Goal: Information Seeking & Learning: Learn about a topic

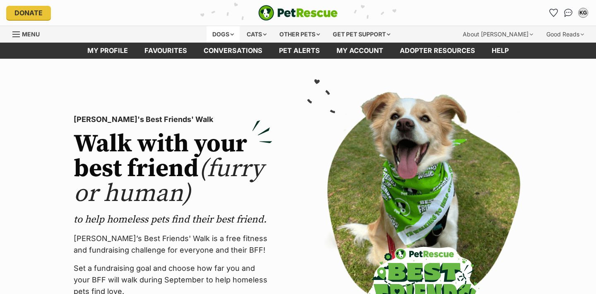
click at [225, 32] on div "Dogs" at bounding box center [222, 34] width 33 height 17
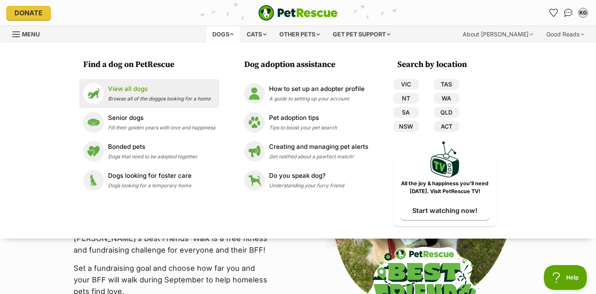
click at [120, 94] on div "View all dogs Browse all of the doggos looking for a home" at bounding box center [159, 93] width 103 height 18
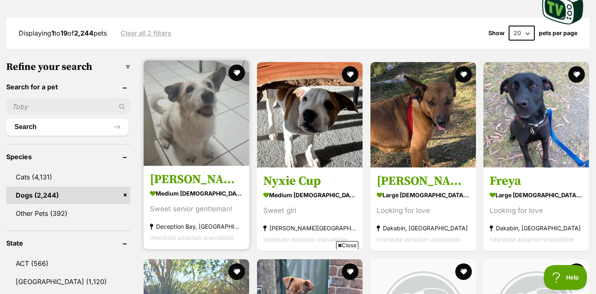
click at [157, 110] on img at bounding box center [197, 113] width 106 height 106
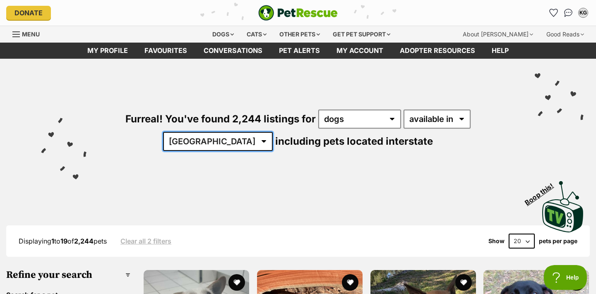
select select "VIC"
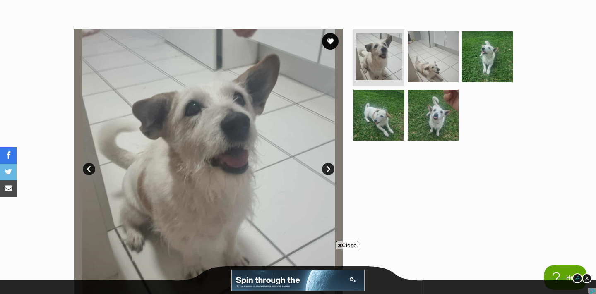
scroll to position [144, 0]
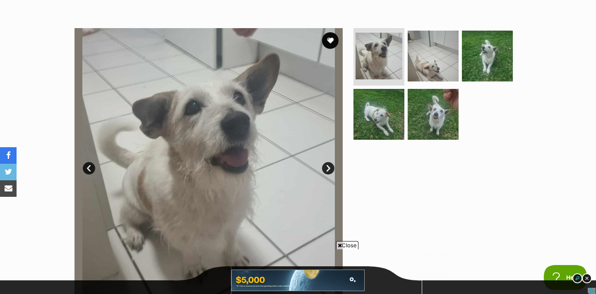
click at [327, 167] on link "Next" at bounding box center [328, 168] width 12 height 12
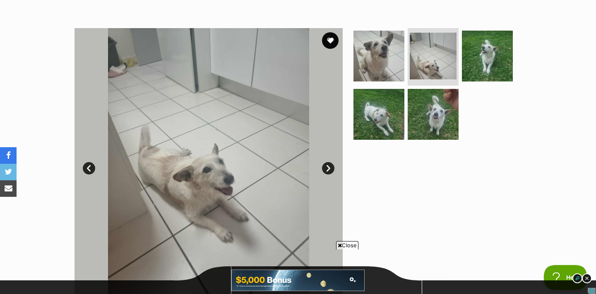
click at [327, 167] on link "Next" at bounding box center [328, 168] width 12 height 12
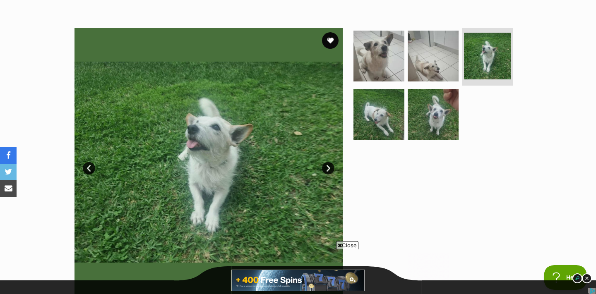
click at [327, 167] on link "Next" at bounding box center [328, 168] width 12 height 12
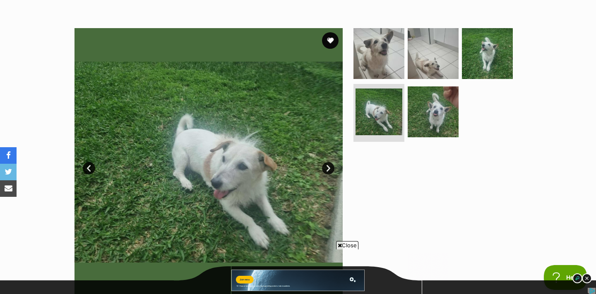
click at [327, 167] on link "Next" at bounding box center [328, 168] width 12 height 12
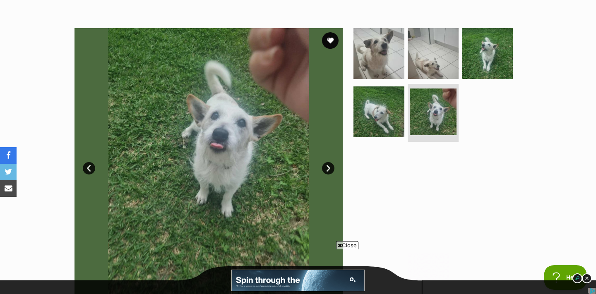
click at [327, 167] on link "Next" at bounding box center [328, 168] width 12 height 12
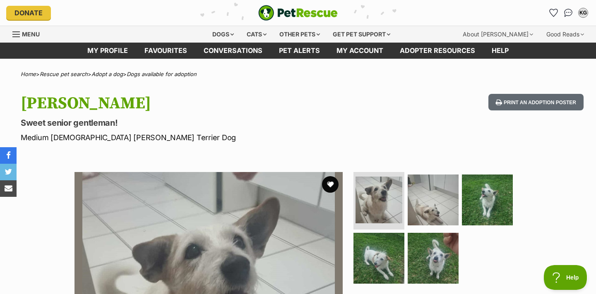
scroll to position [0, 0]
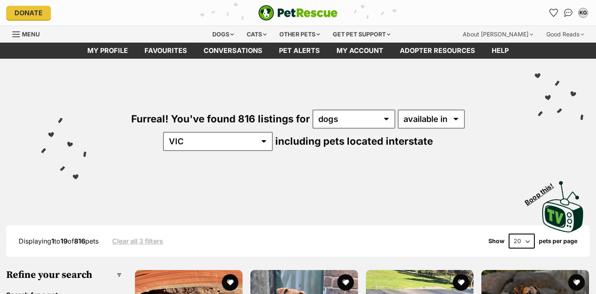
click at [527, 239] on select "20 40 60" at bounding box center [522, 241] width 26 height 15
select select "60"
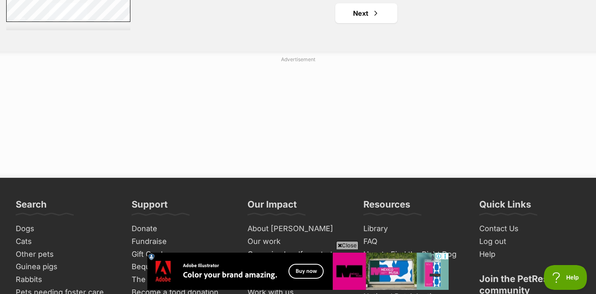
scroll to position [4389, 0]
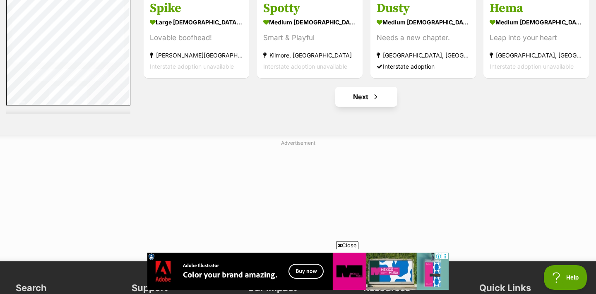
click at [362, 93] on link "Next" at bounding box center [366, 97] width 62 height 20
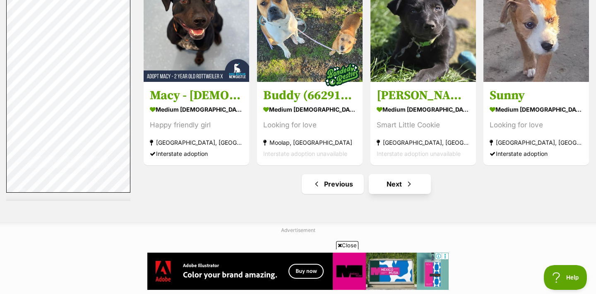
scroll to position [4335, 0]
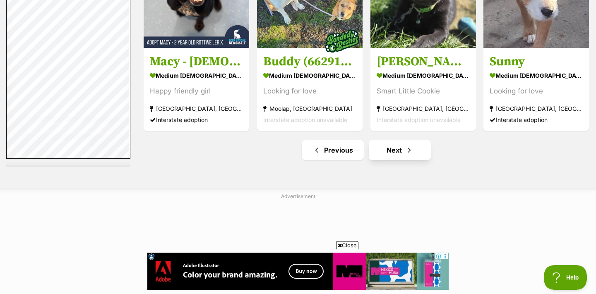
click at [395, 142] on link "Next" at bounding box center [400, 150] width 62 height 20
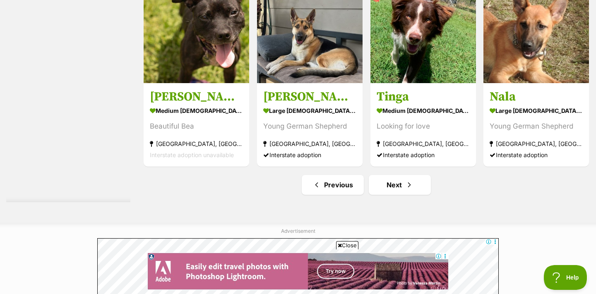
scroll to position [4362, 0]
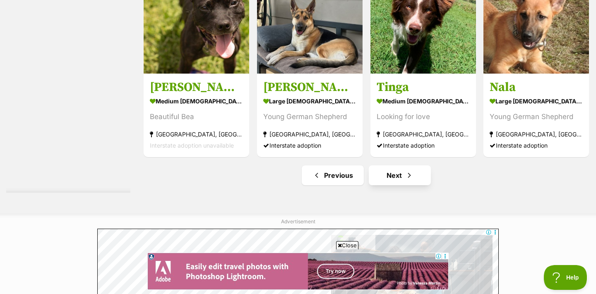
click at [398, 166] on link "Next" at bounding box center [400, 176] width 62 height 20
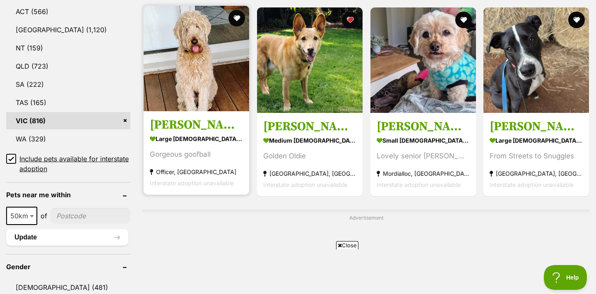
scroll to position [427, 0]
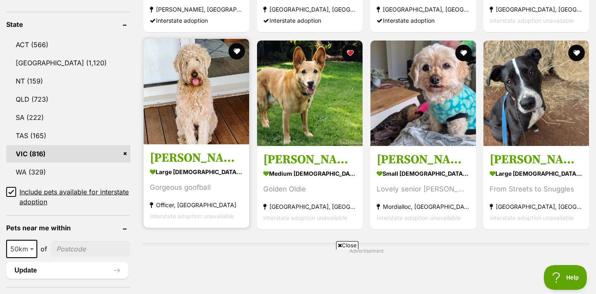
click at [194, 89] on img at bounding box center [197, 92] width 106 height 106
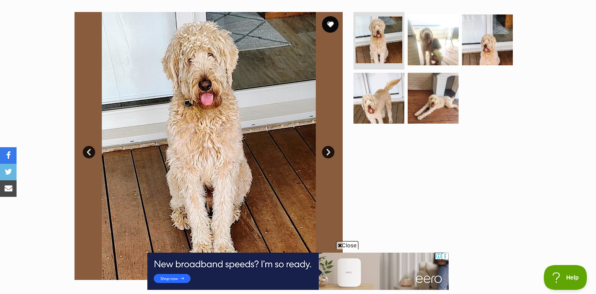
click at [327, 151] on link "Next" at bounding box center [328, 152] width 12 height 12
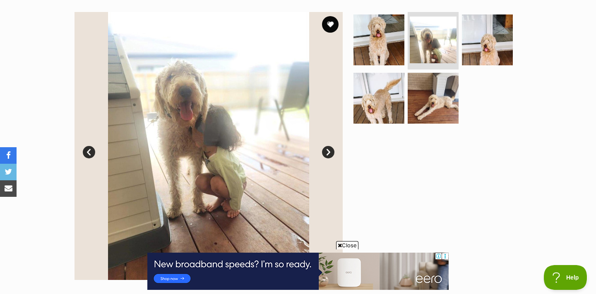
click at [327, 151] on link "Next" at bounding box center [328, 152] width 12 height 12
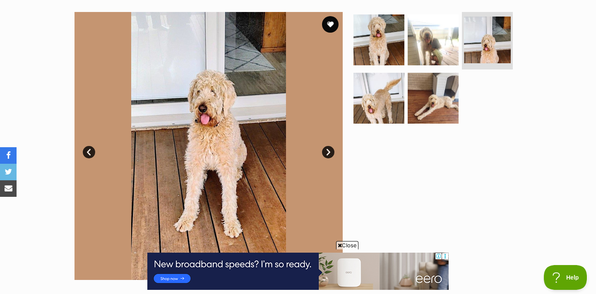
click at [327, 151] on link "Next" at bounding box center [328, 152] width 12 height 12
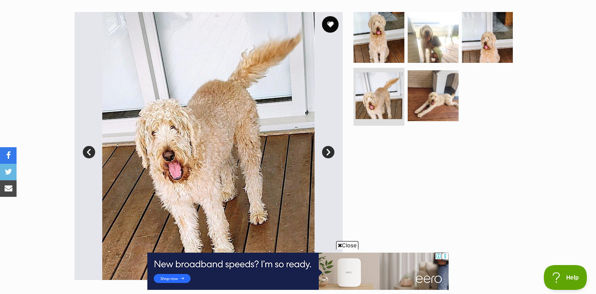
click at [327, 151] on link "Next" at bounding box center [328, 152] width 12 height 12
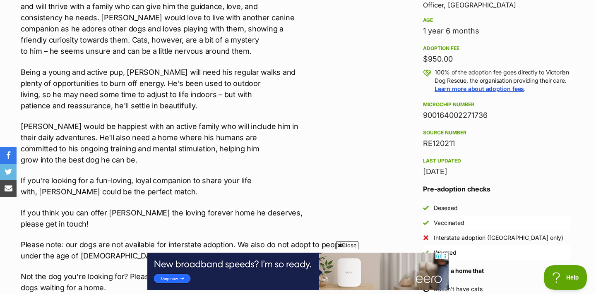
scroll to position [612, 0]
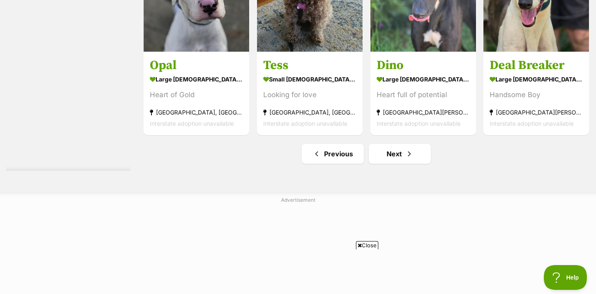
scroll to position [4332, 0]
click at [397, 146] on link "Next" at bounding box center [400, 154] width 62 height 20
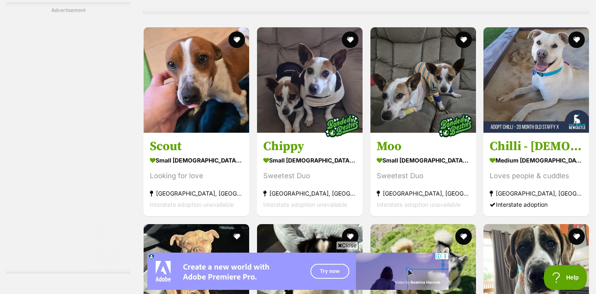
scroll to position [1950, 0]
